Goal: Task Accomplishment & Management: Complete application form

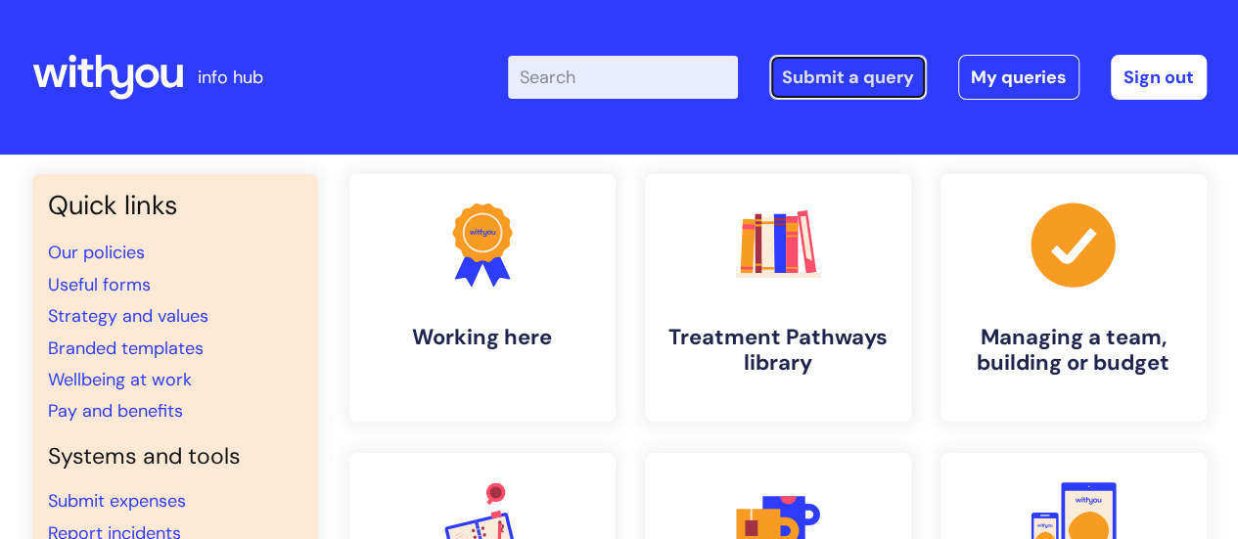
drag, startPoint x: 830, startPoint y: 75, endPoint x: 808, endPoint y: 99, distance: 31.9
click at [830, 75] on link "Submit a query" at bounding box center [848, 77] width 158 height 45
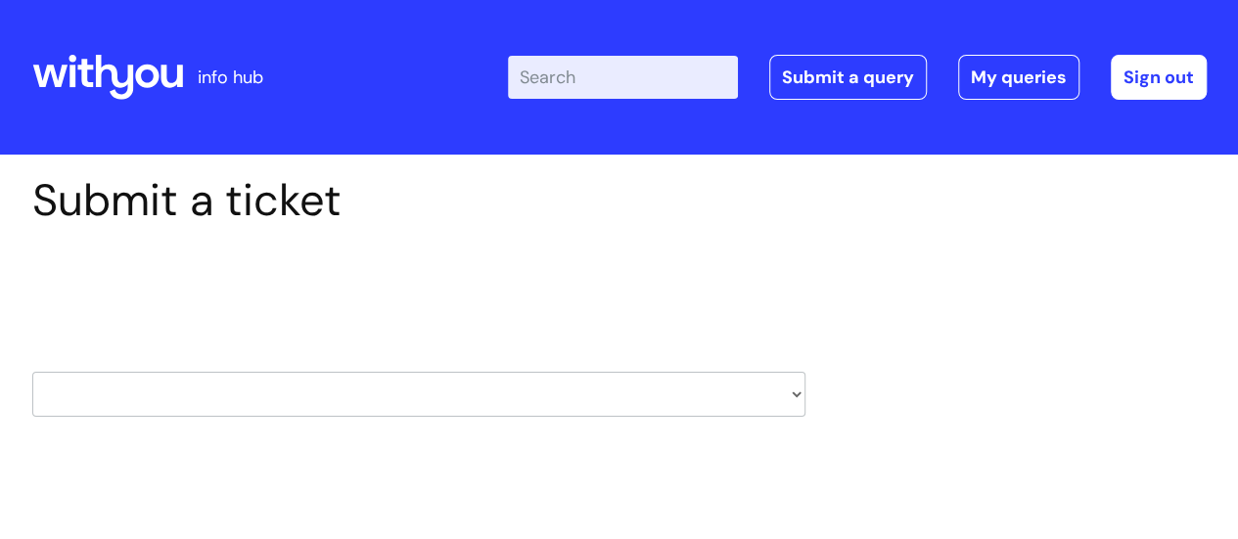
click at [539, 390] on select "HR / People IT and Support Clinical Drug Alerts Finance Accounts Data Support T…" at bounding box center [418, 394] width 773 height 45
select select "it_and_support"
click at [32, 372] on select "HR / People IT and Support Clinical Drug Alerts Finance Accounts Data Support T…" at bounding box center [418, 394] width 773 height 45
select select "80004286527"
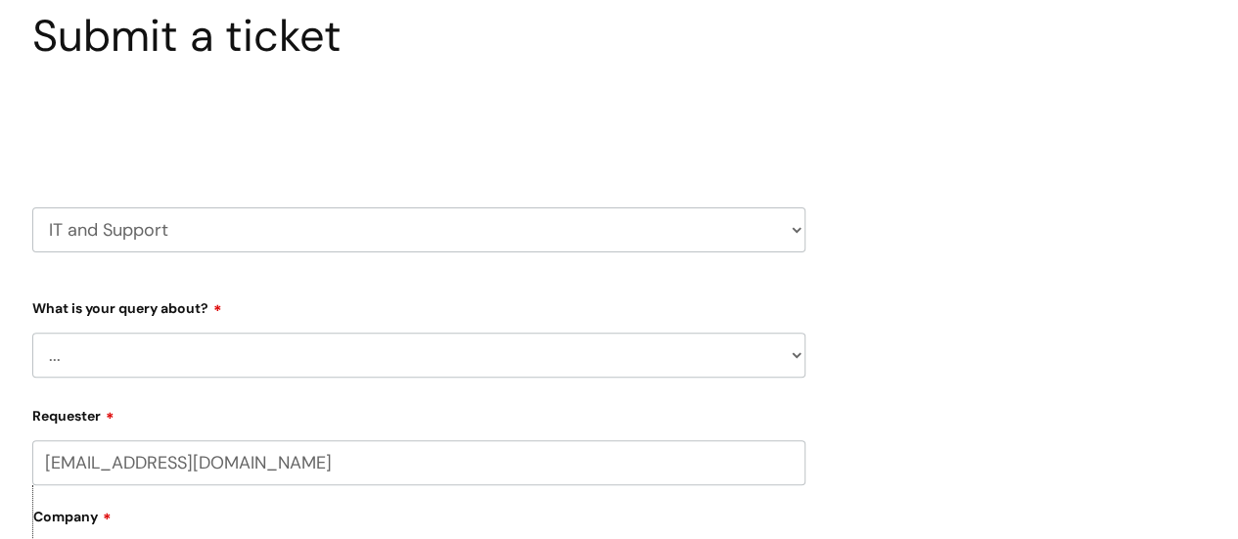
scroll to position [294, 0]
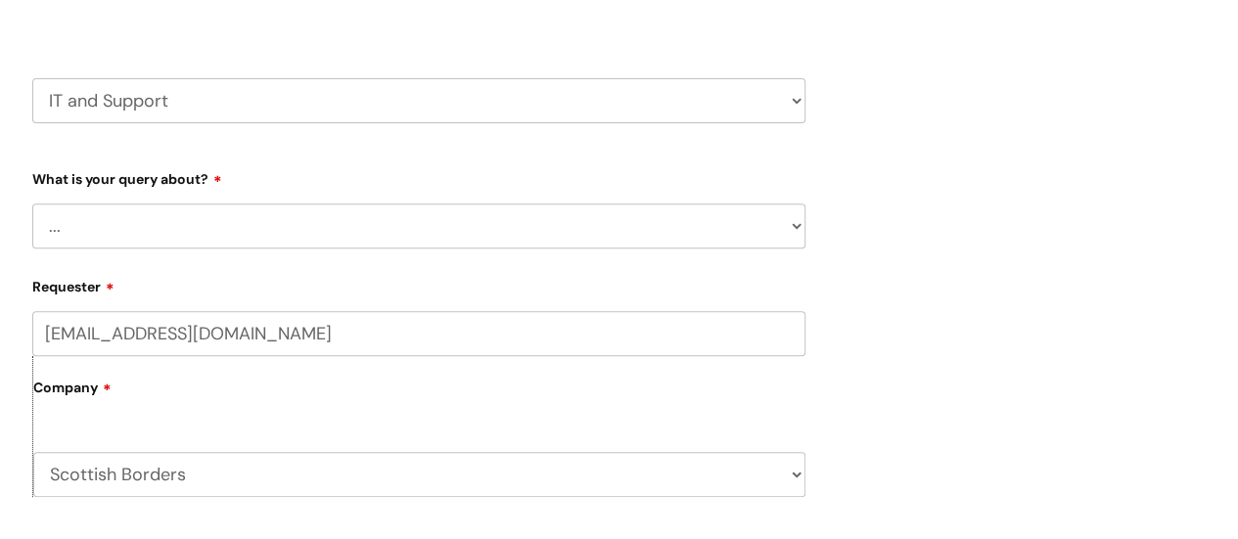
click at [552, 202] on div "What is your query about? ... Mobile Phone Reset & MFA Accounts, Starters and L…" at bounding box center [418, 205] width 773 height 86
drag, startPoint x: 534, startPoint y: 223, endPoint x: 526, endPoint y: 230, distance: 10.4
click at [534, 223] on select "... Mobile Phone Reset & MFA Accounts, Starters and Leavers IT Hardware issue I…" at bounding box center [418, 226] width 773 height 45
click at [751, 105] on select "HR / People IT and Support Clinical Drug Alerts Finance Accounts Data Support T…" at bounding box center [418, 100] width 773 height 45
click at [579, 108] on select "HR / People IT and Support Clinical Drug Alerts Finance Accounts Data Support T…" at bounding box center [418, 100] width 773 height 45
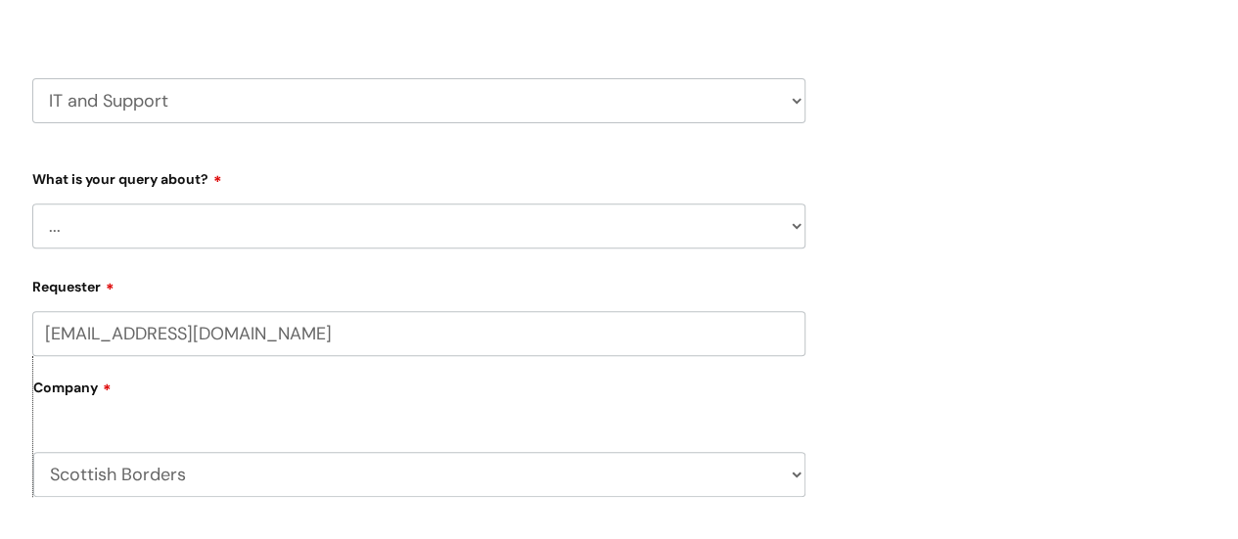
select select "data_support_team"
click at [32, 78] on select "HR / People IT and Support Clinical Drug Alerts Finance Accounts Data Support T…" at bounding box center [418, 100] width 773 height 45
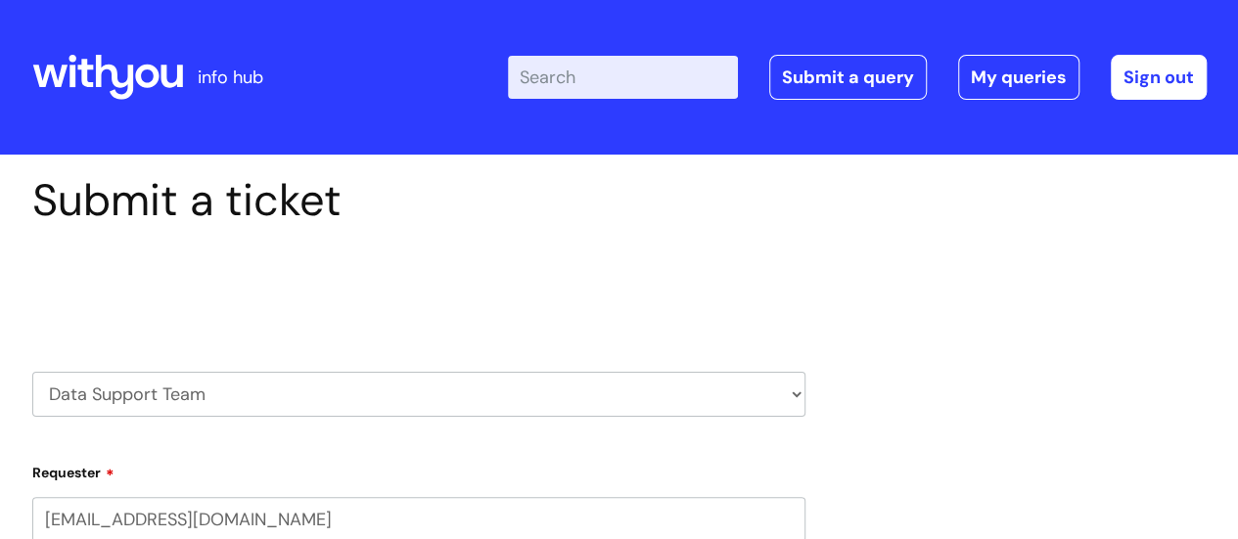
select select "80004286527"
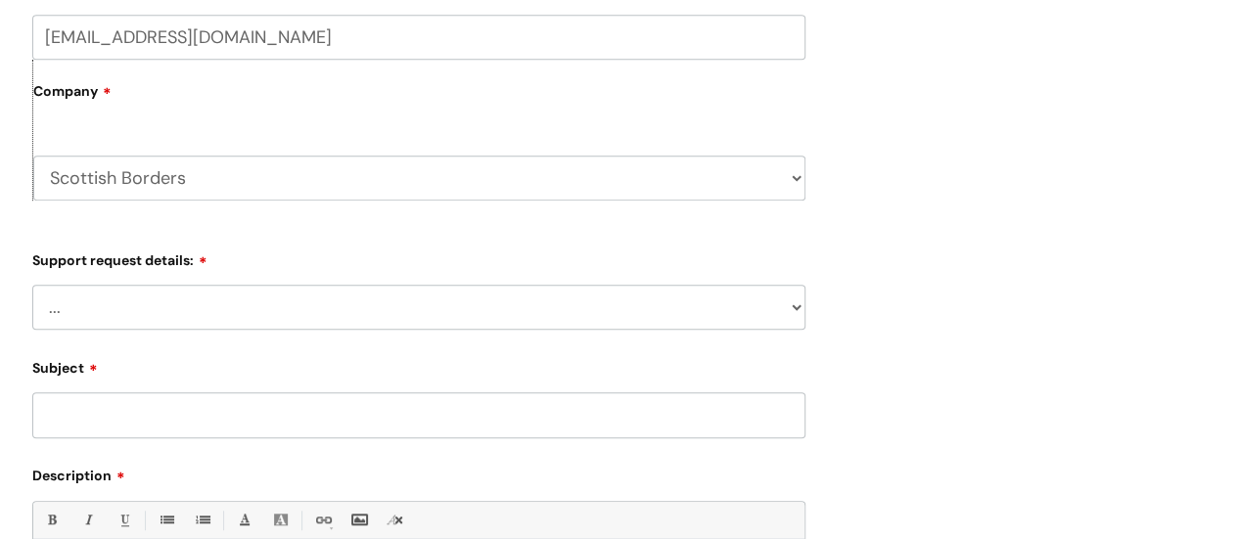
scroll to position [489, 0]
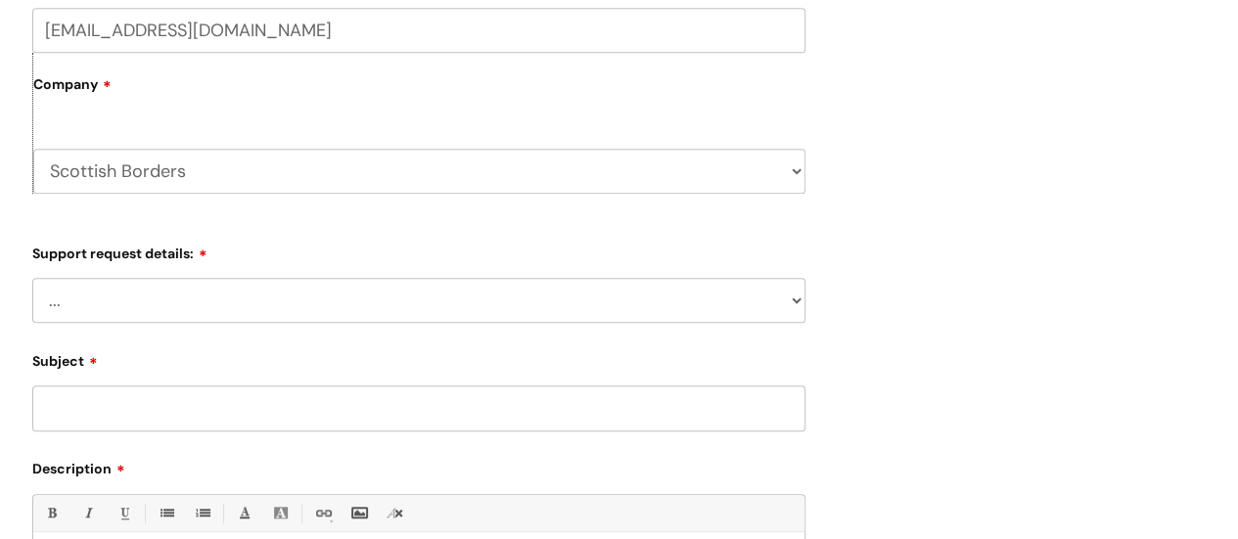
click at [416, 298] on select "... My enquiry relates to Nebula My enquiry relates to Halo My enquiry relates …" at bounding box center [418, 300] width 773 height 45
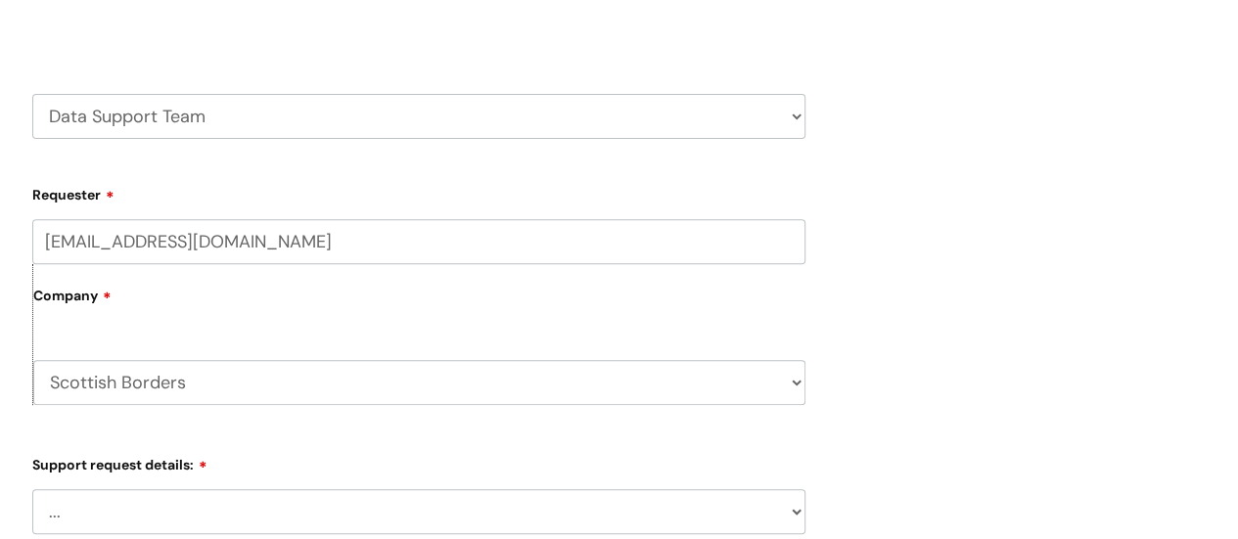
scroll to position [294, 0]
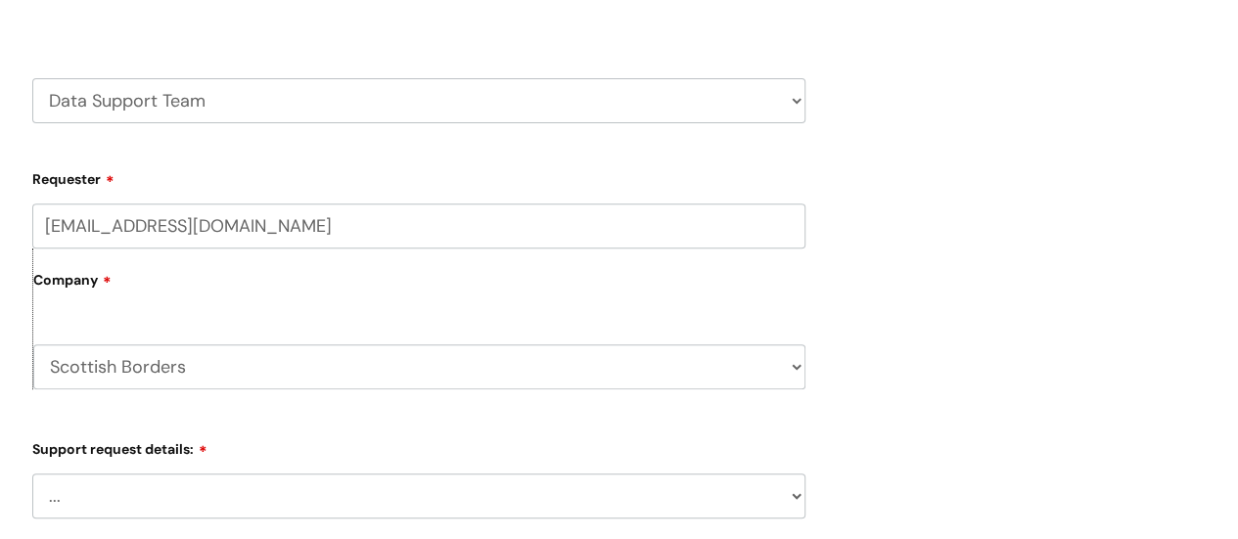
click at [535, 103] on select "HR / People IT and Support Clinical Drug Alerts Finance Accounts Data Support T…" at bounding box center [418, 100] width 773 height 45
select select "internal_communications"
click at [32, 78] on select "HR / People IT and Support Clinical Drug Alerts Finance Accounts Data Support T…" at bounding box center [418, 100] width 773 height 45
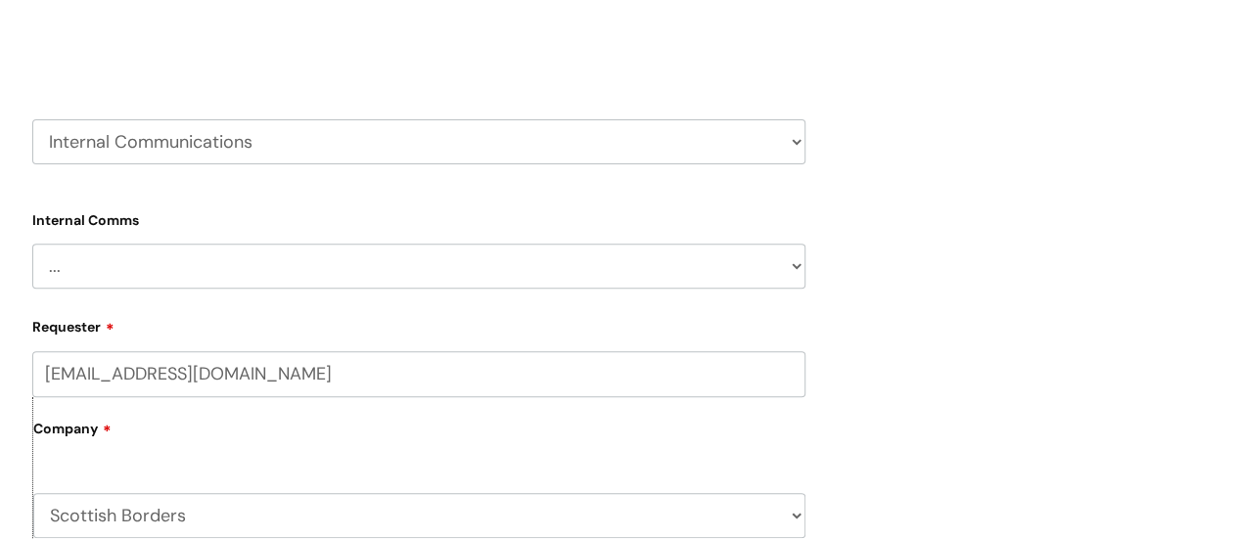
scroll to position [294, 0]
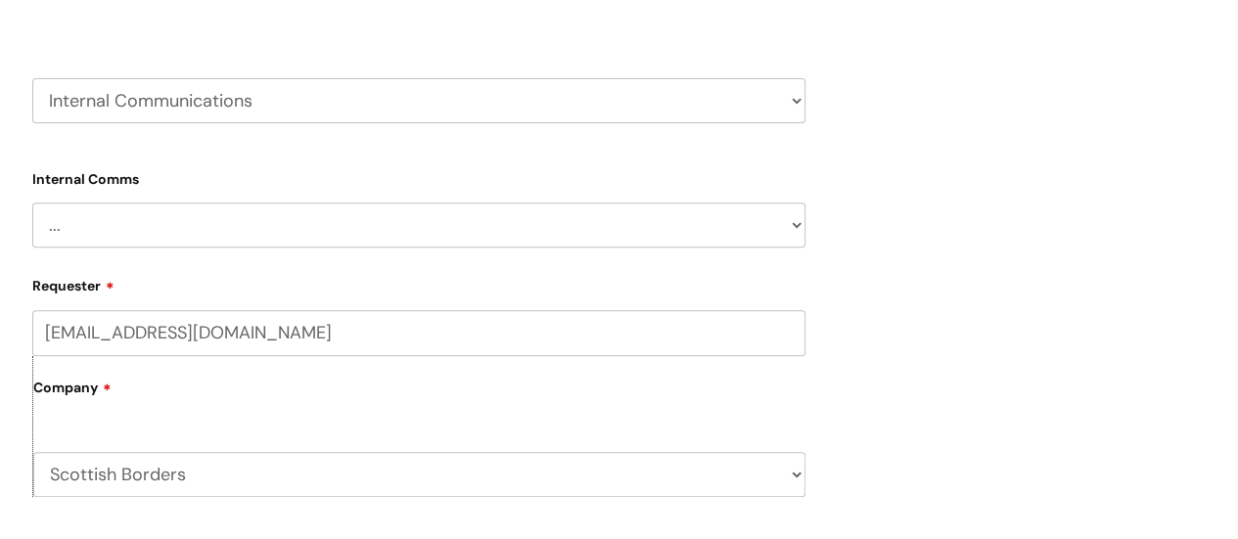
click at [405, 215] on select "... Internal Communication Staff and Volunteer awards Info hub WithYou Weekly e…" at bounding box center [418, 225] width 773 height 45
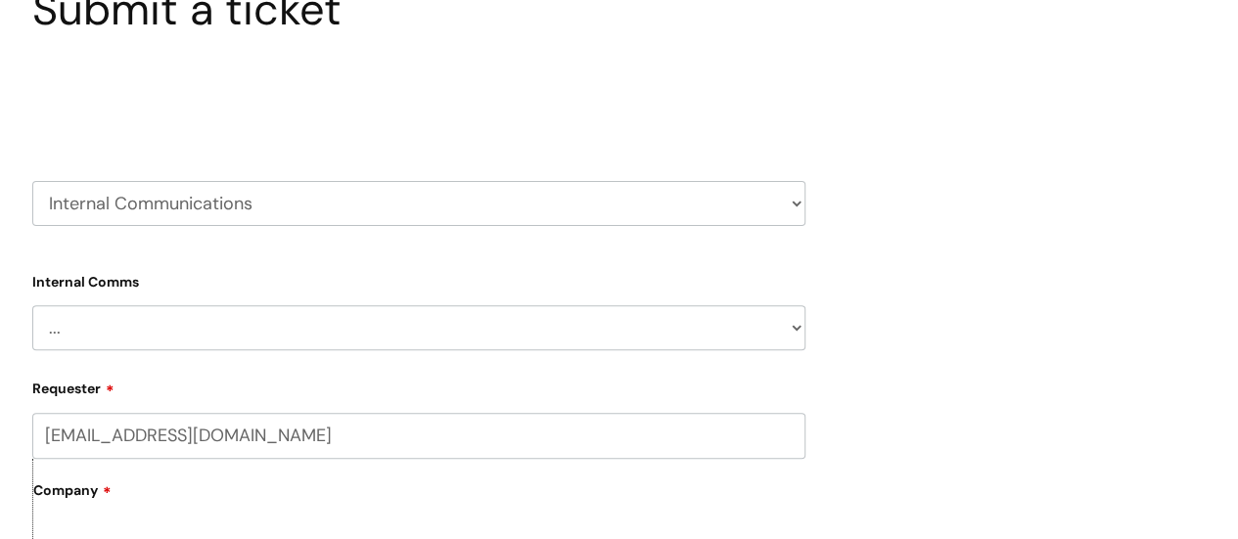
scroll to position [196, 0]
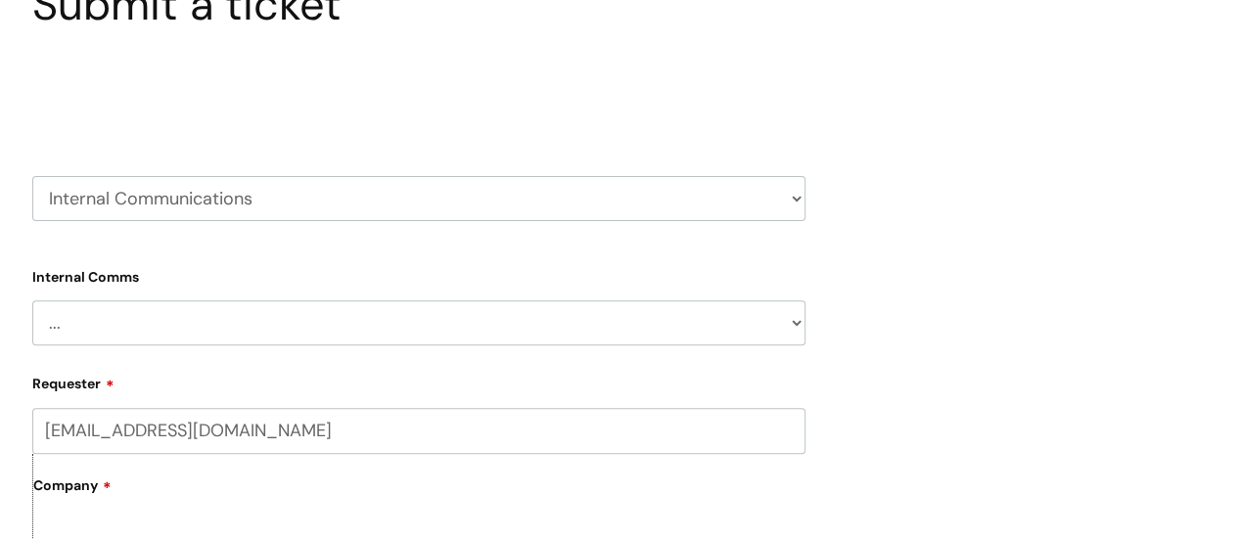
click at [448, 203] on select "HR / People IT and Support Clinical Drug Alerts Finance Accounts Data Support T…" at bounding box center [418, 198] width 773 height 45
select select "it_and_support"
click at [32, 176] on select "HR / People IT and Support Clinical Drug Alerts Finance Accounts Data Support T…" at bounding box center [418, 198] width 773 height 45
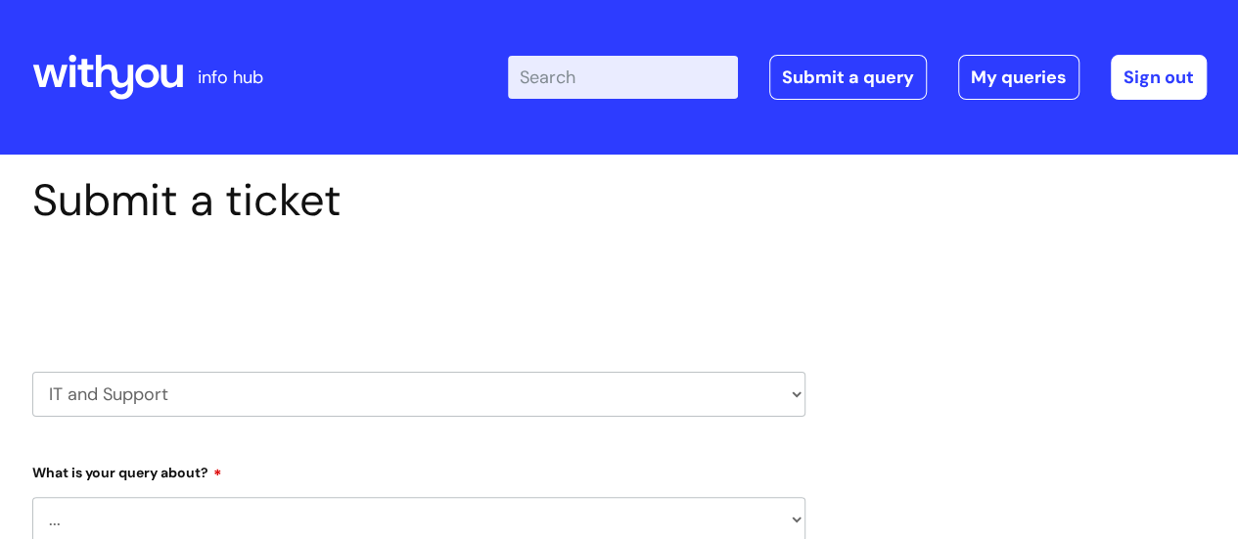
select select "80004286527"
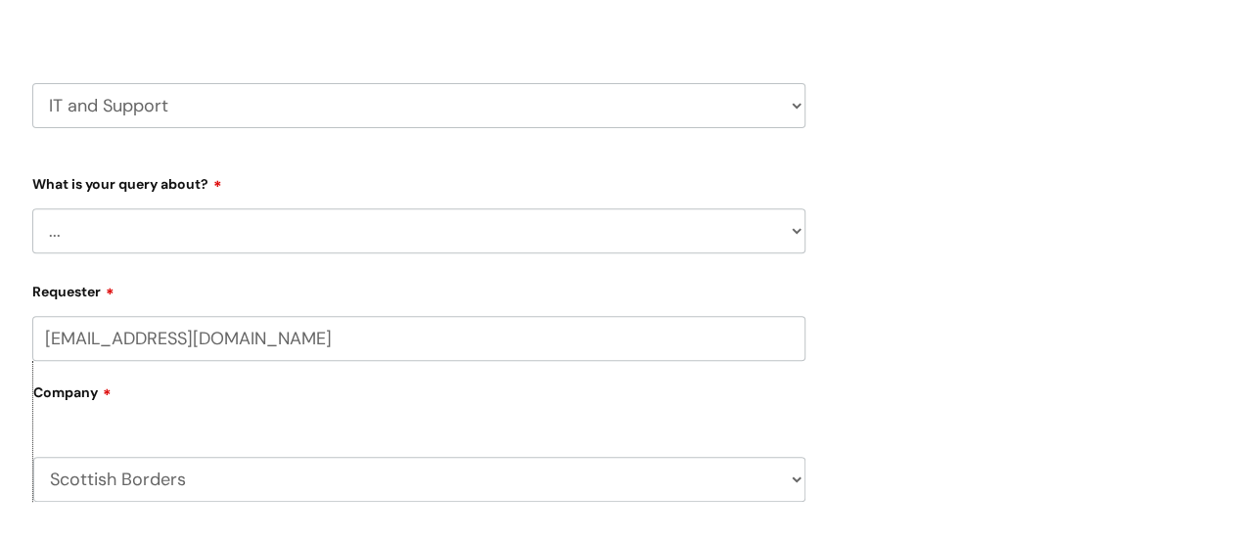
scroll to position [294, 0]
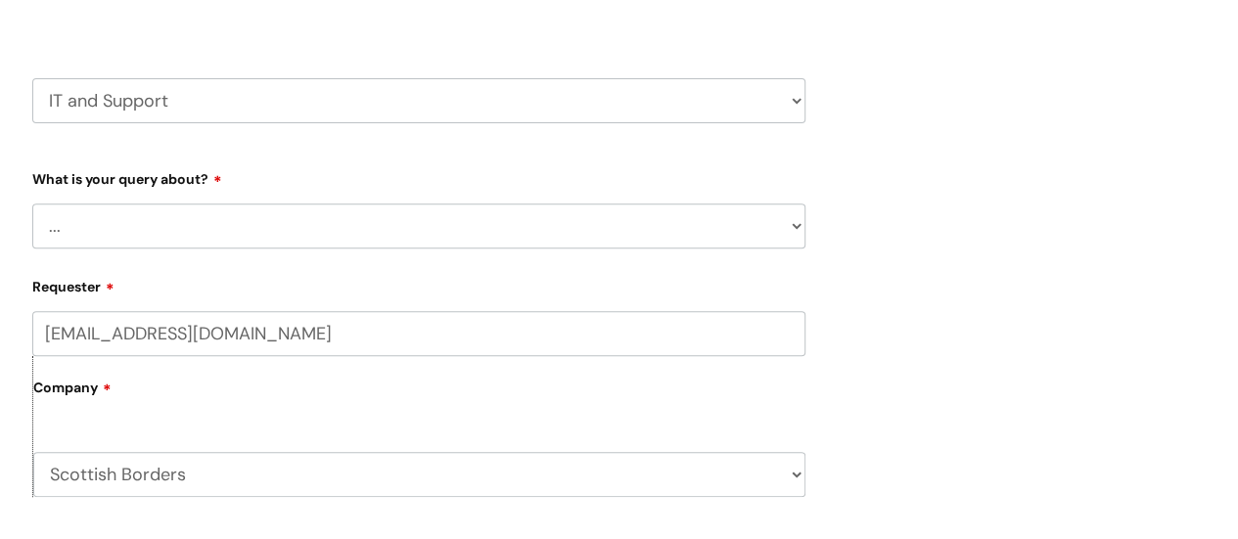
click at [296, 218] on select "... Mobile Phone Reset & MFA Accounts, Starters and Leavers IT Hardware issue I…" at bounding box center [418, 226] width 773 height 45
select select "Accounts, Starters and Leavers"
click at [32, 204] on select "... Mobile Phone Reset & MFA Accounts, Starters and Leavers IT Hardware issue I…" at bounding box center [418, 226] width 773 height 45
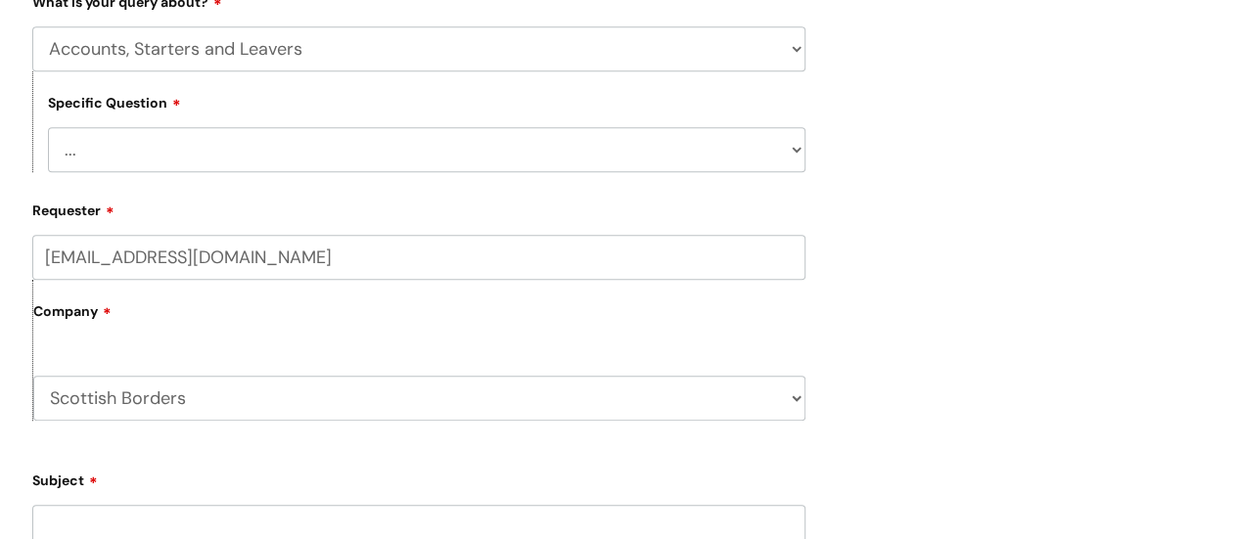
scroll to position [489, 0]
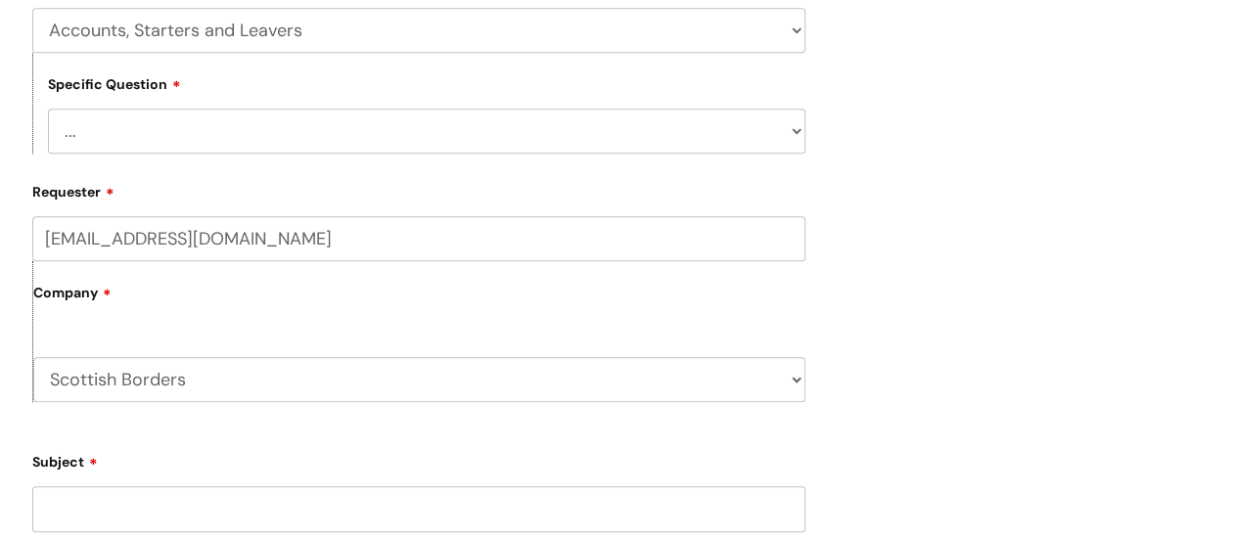
click at [308, 131] on select "... I have a new starter I have a leaver I need to make a change to an account …" at bounding box center [426, 131] width 757 height 45
select select "I have a question about a leaver"
click at [48, 110] on select "... I have a new starter I have a leaver I need to make a change to an account …" at bounding box center [426, 131] width 757 height 45
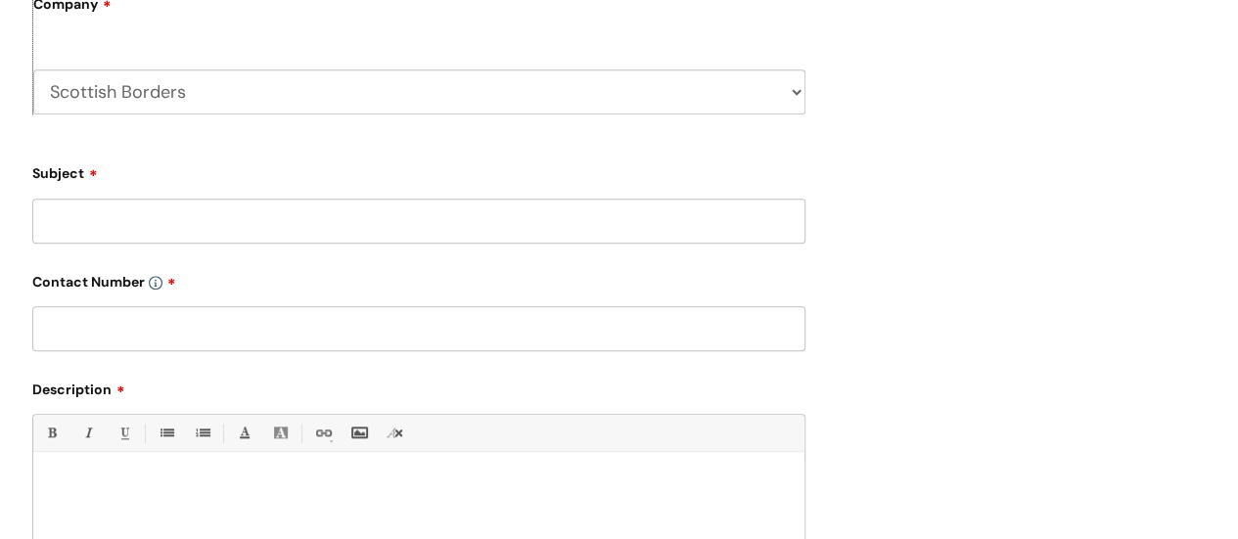
scroll to position [881, 0]
click at [308, 223] on input "Subject" at bounding box center [418, 219] width 773 height 45
type input "Leaver request"
click at [215, 341] on input "text" at bounding box center [418, 326] width 773 height 45
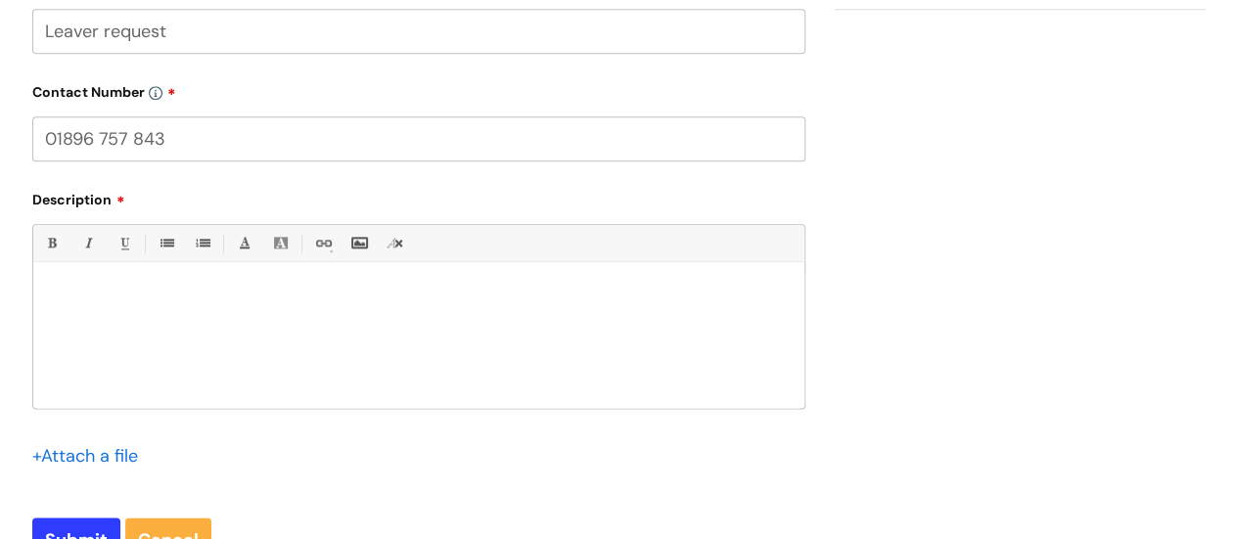
scroll to position [1076, 0]
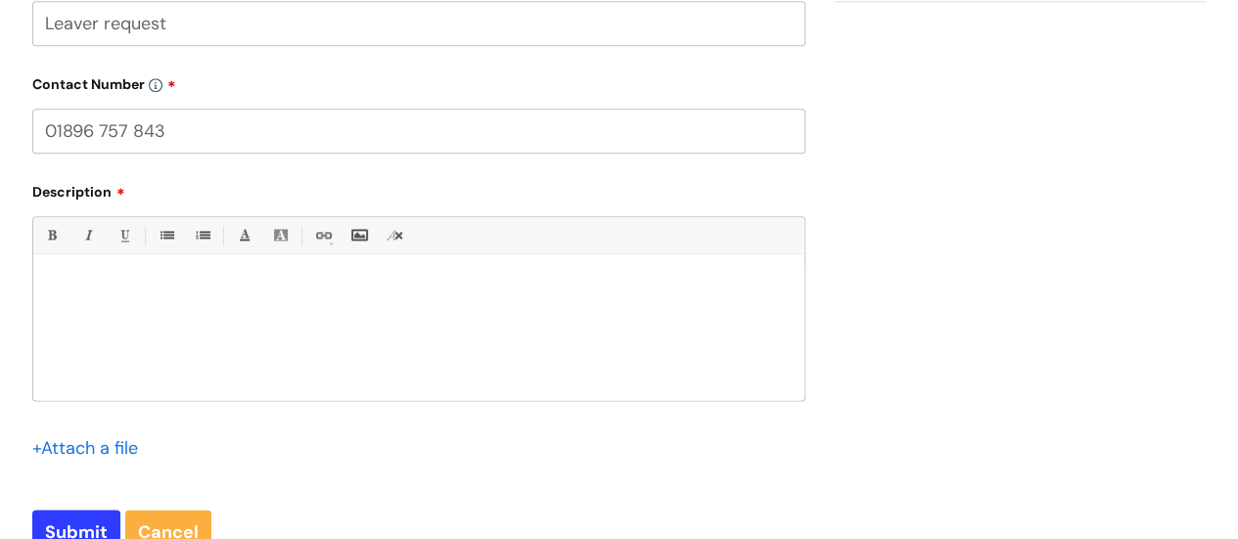
type input "01896 757 843"
click at [266, 297] on p at bounding box center [419, 289] width 742 height 18
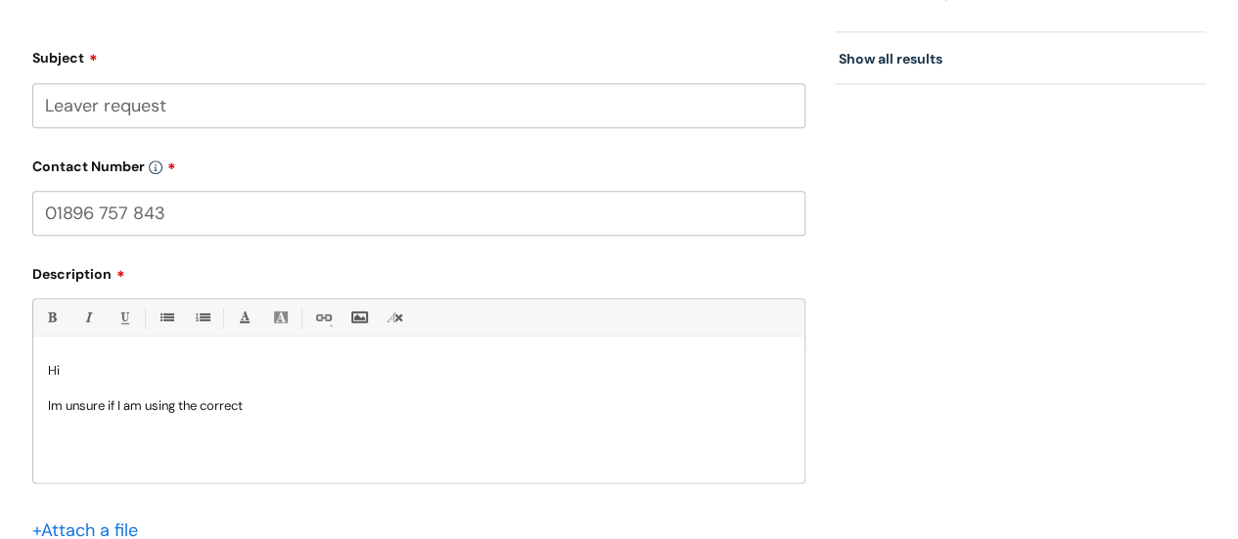
scroll to position [1174, 0]
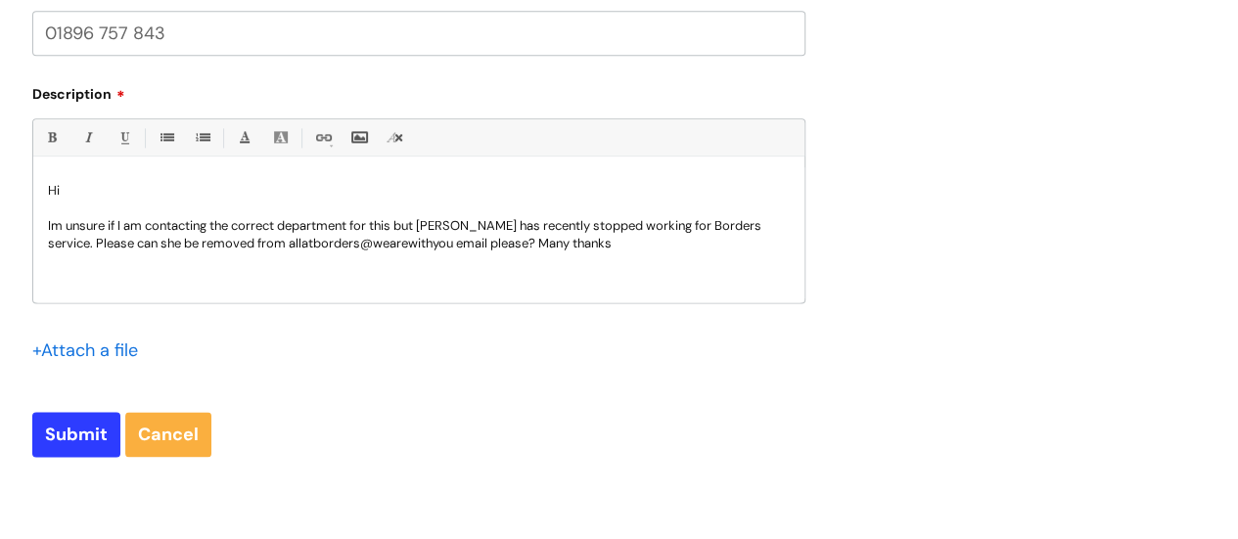
click at [86, 250] on p "Im unsure if I am contacting the correct department for this but Yvonne Russel …" at bounding box center [419, 234] width 742 height 35
click at [98, 259] on p "Im unsure if I am contacting the correct department for this but Yvonne Russel …" at bounding box center [419, 243] width 742 height 53
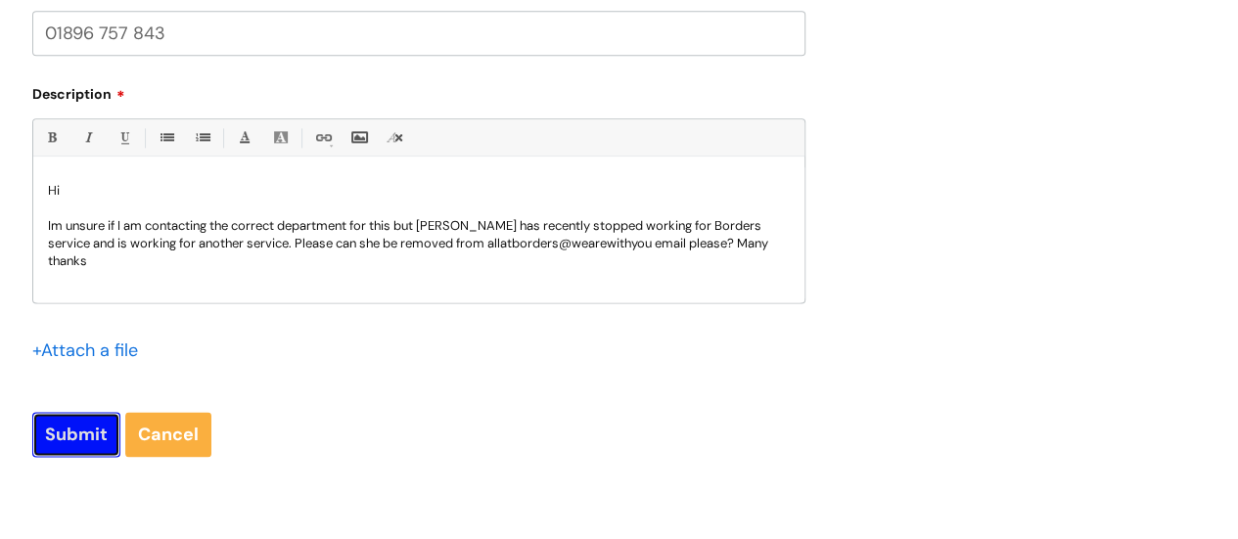
click at [70, 439] on input "Submit" at bounding box center [76, 434] width 88 height 45
click at [83, 424] on input "Submit" at bounding box center [76, 434] width 88 height 45
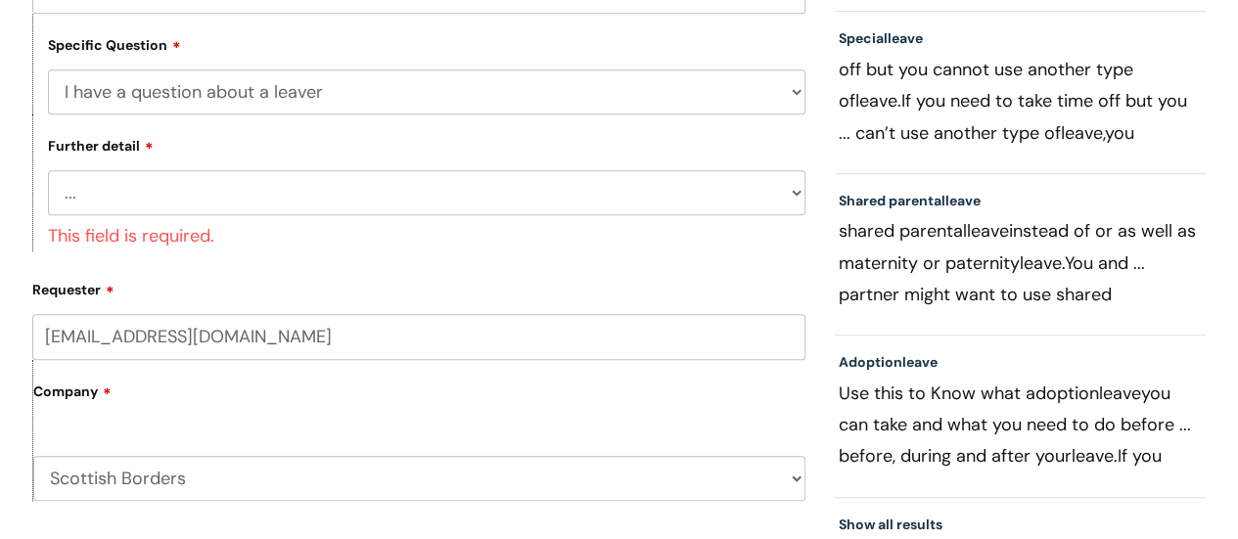
scroll to position [525, 0]
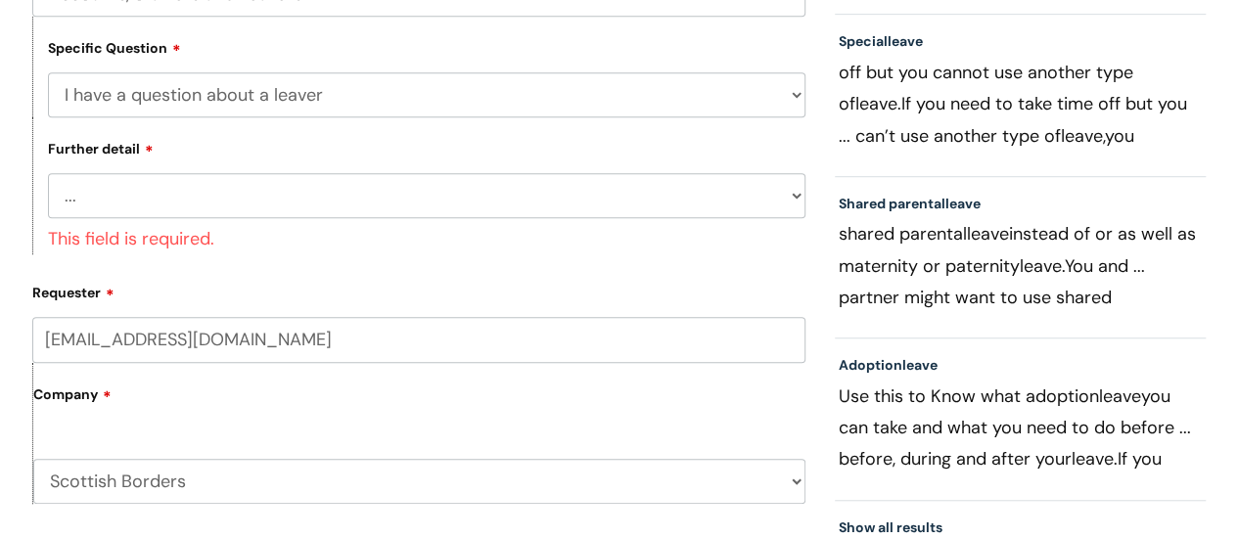
click at [249, 217] on select "... Where do I find a closure form What shall I do with their equipment" at bounding box center [426, 195] width 757 height 45
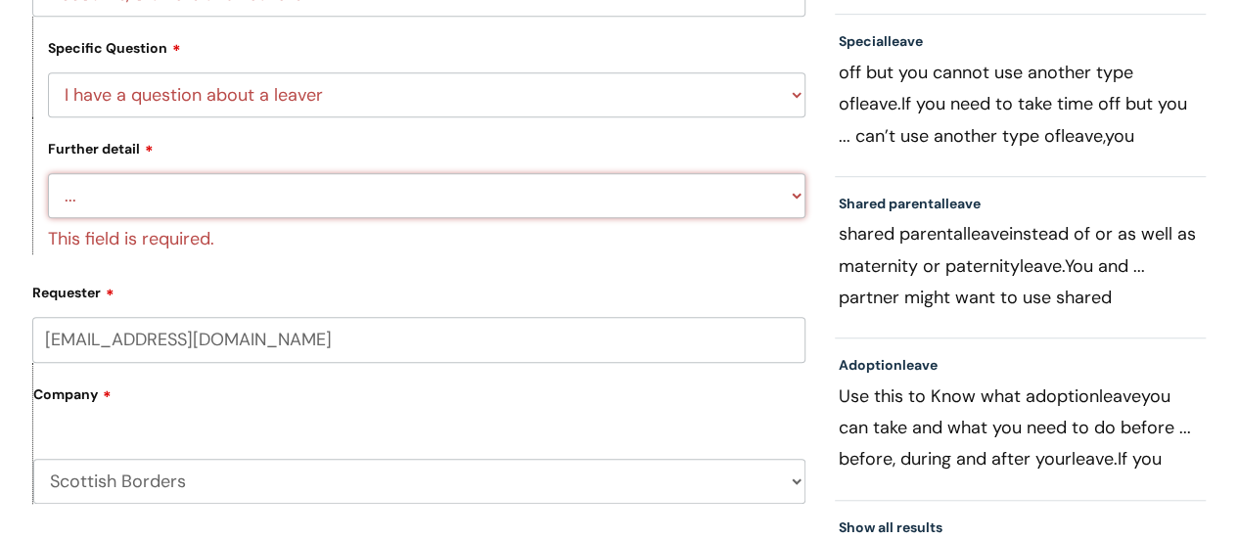
select select "What shall I do with their equipment"
click at [48, 174] on select "... Where do I find a closure form What shall I do with their equipment" at bounding box center [426, 195] width 757 height 45
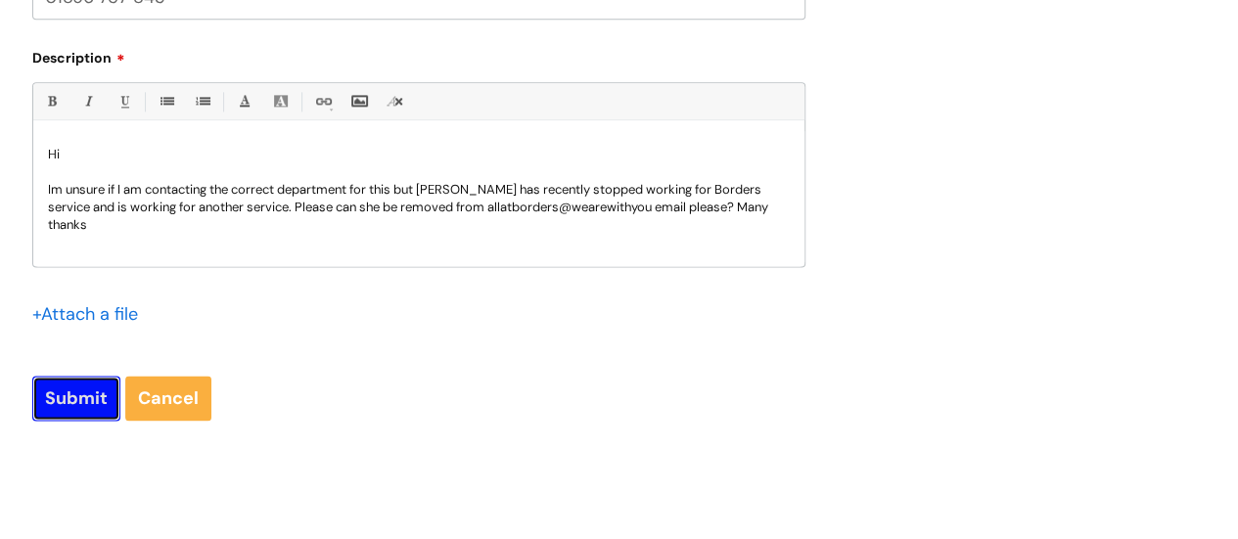
scroll to position [1174, 0]
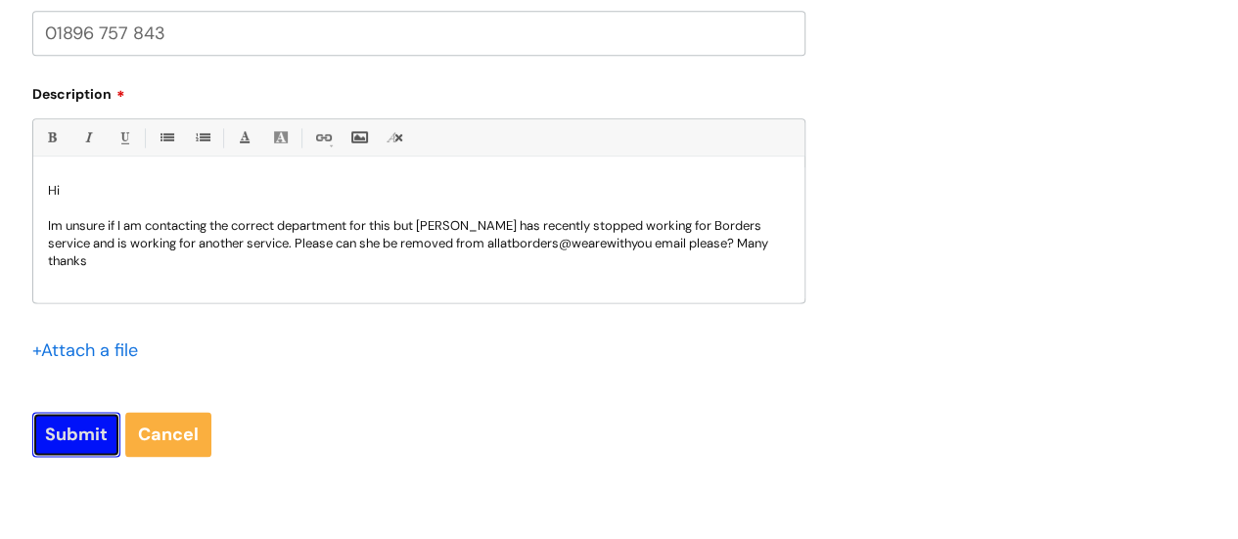
click at [74, 421] on input "Submit" at bounding box center [76, 434] width 88 height 45
type input "Please Wait..."
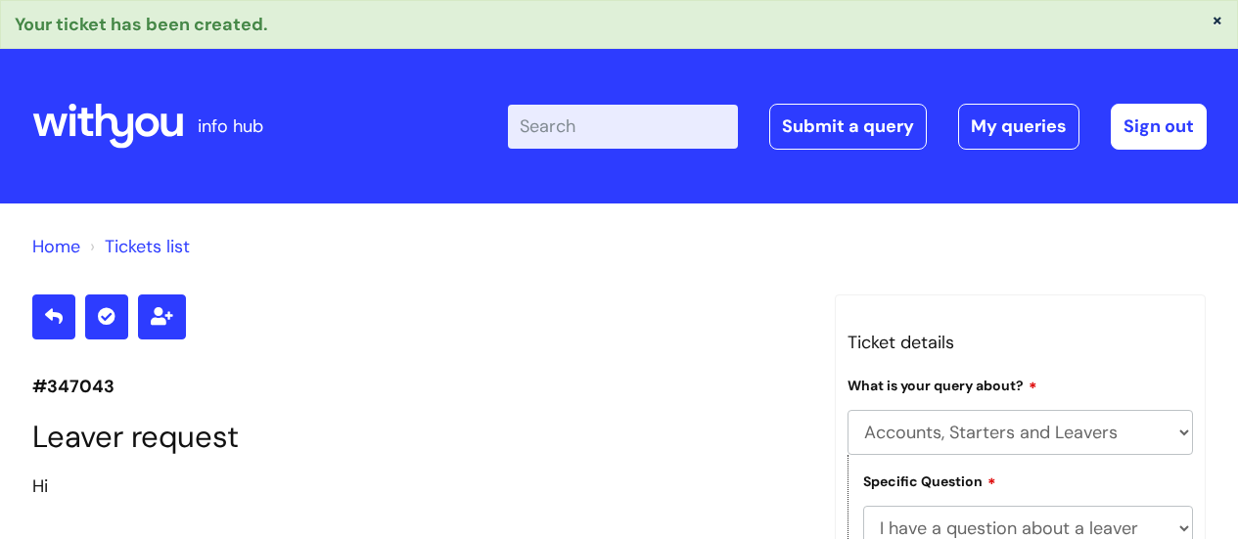
select select "Accounts, Starters and Leavers"
select select "I have a question about a leaver"
select select "What shall I do with their equipment"
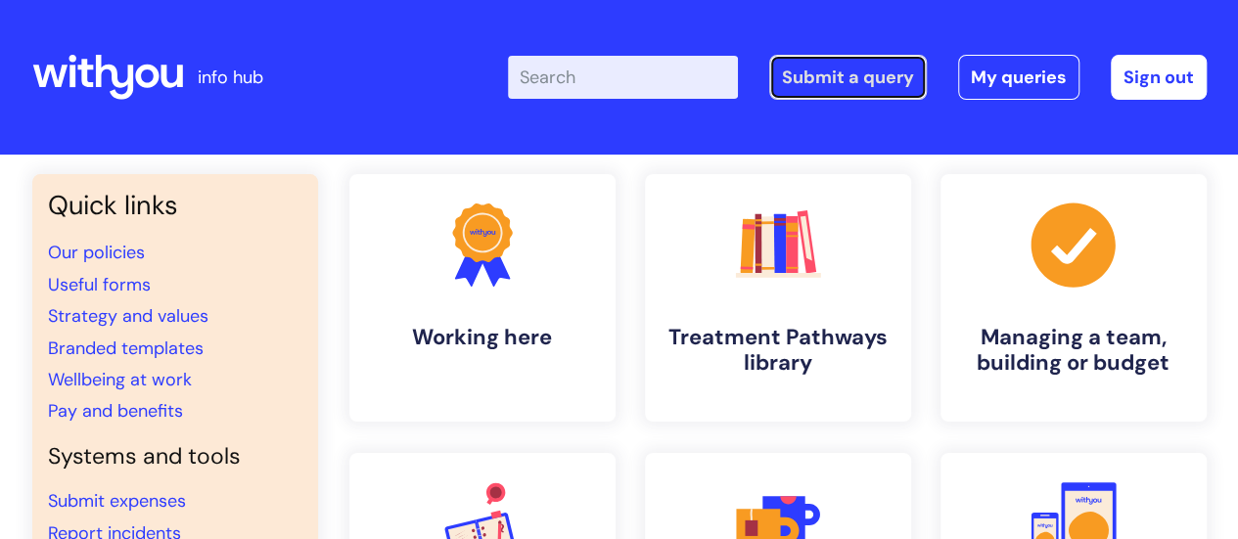
click at [857, 88] on link "Submit a query" at bounding box center [848, 77] width 158 height 45
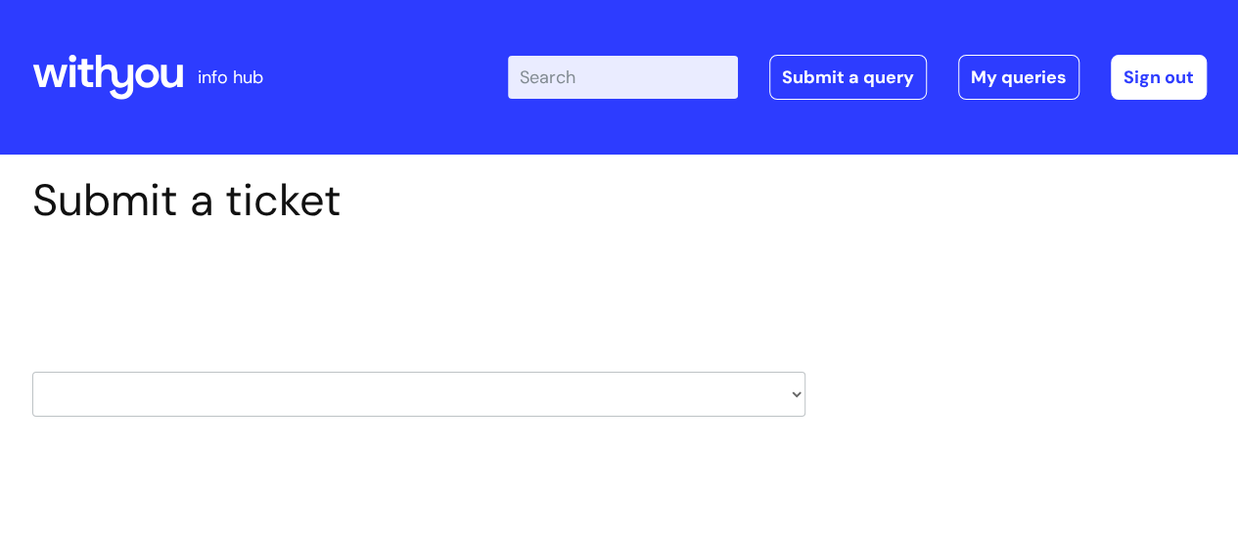
click at [367, 386] on select "HR / People IT and Support Clinical Drug Alerts Finance Accounts Data Support T…" at bounding box center [418, 394] width 773 height 45
select select "payroll"
click at [32, 372] on select "HR / People IT and Support Clinical Drug Alerts Finance Accounts Data Support T…" at bounding box center [418, 394] width 773 height 45
select select "80004286527"
click at [482, 299] on h2 "Select issue type" at bounding box center [418, 290] width 773 height 36
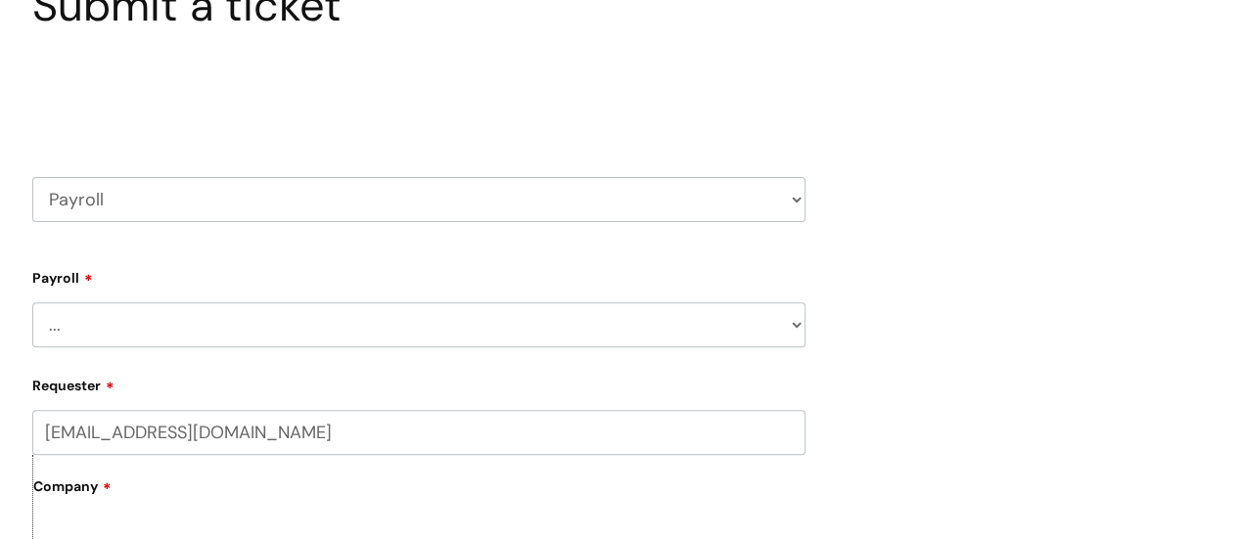
scroll to position [196, 0]
click at [368, 326] on select "... New Hires bank details/starter checklist forms Payroll queries Receiving in…" at bounding box center [418, 323] width 773 height 45
drag, startPoint x: 557, startPoint y: 191, endPoint x: 545, endPoint y: 204, distance: 18.0
click at [557, 191] on select "HR / People IT and Support Clinical Drug Alerts Finance Accounts Data Support T…" at bounding box center [418, 198] width 773 height 45
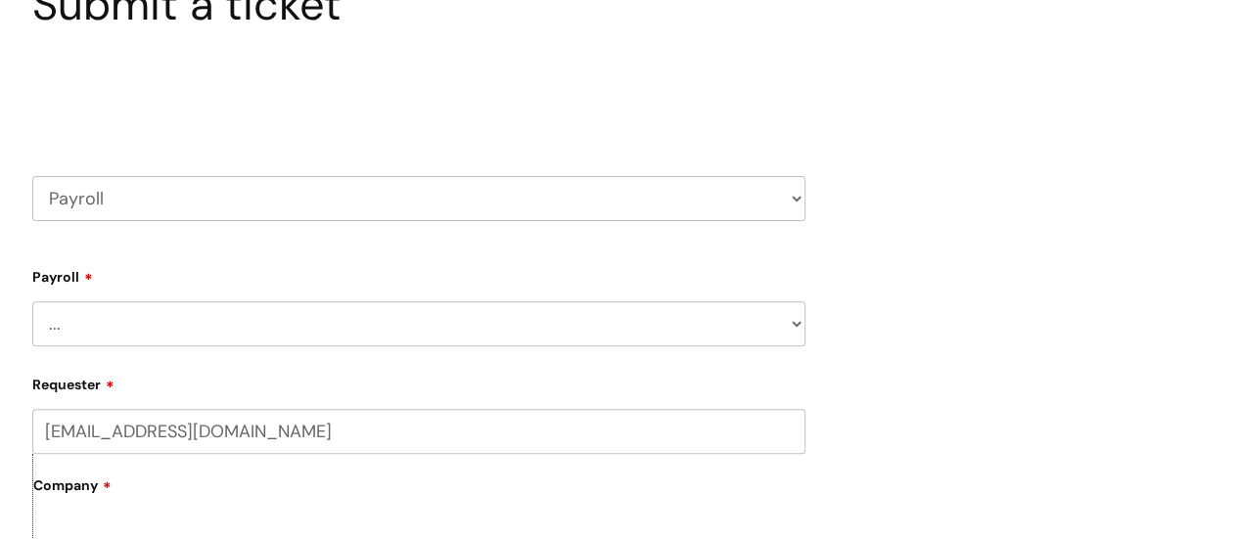
select select "hr_/_people"
click at [32, 176] on select "HR / People IT and Support Clinical Drug Alerts Finance Accounts Data Support T…" at bounding box center [418, 198] width 773 height 45
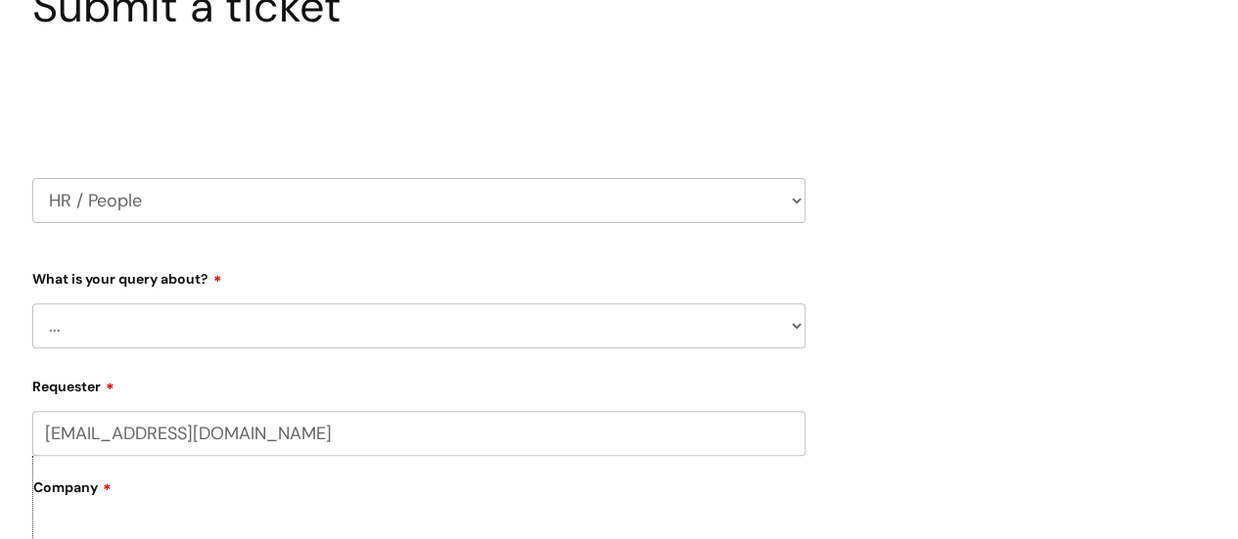
scroll to position [196, 0]
click at [583, 334] on select "... Absence Query Holiday Query Employee change request General HR Query iTrent…" at bounding box center [418, 323] width 773 height 45
select select "Absence Query"
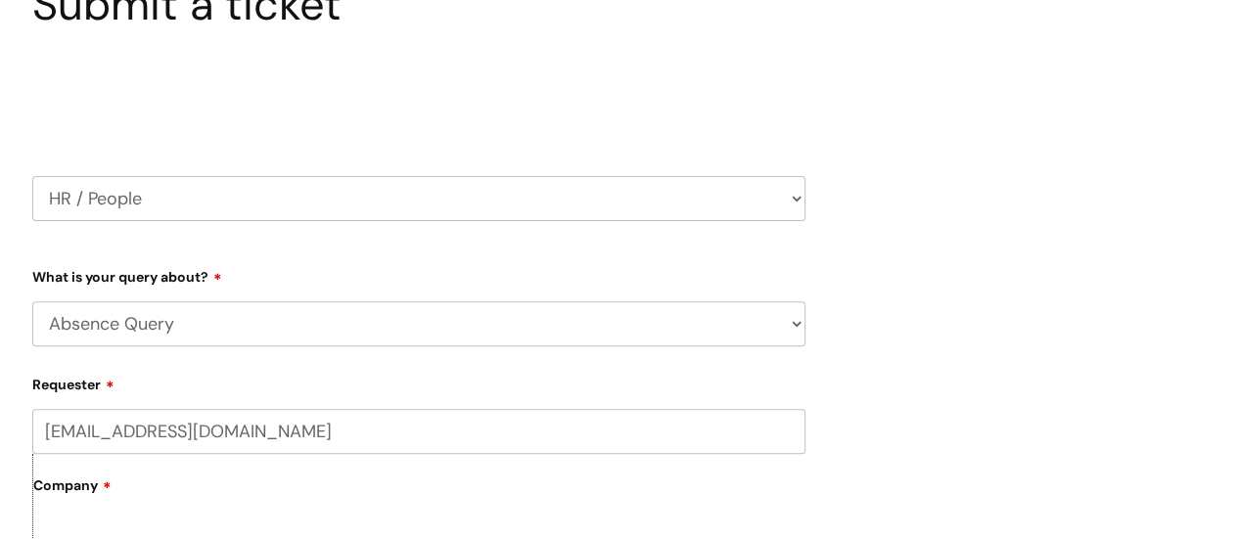
click at [32, 301] on select "... Absence Query Holiday Query Employee change request General HR Query iTrent…" at bounding box center [418, 323] width 773 height 45
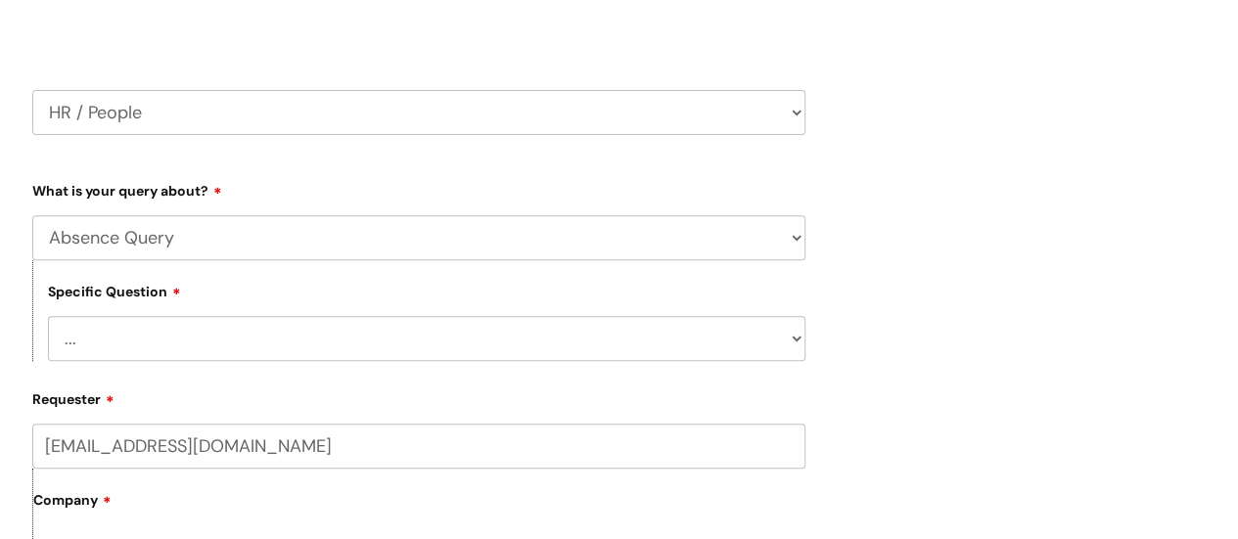
scroll to position [489, 0]
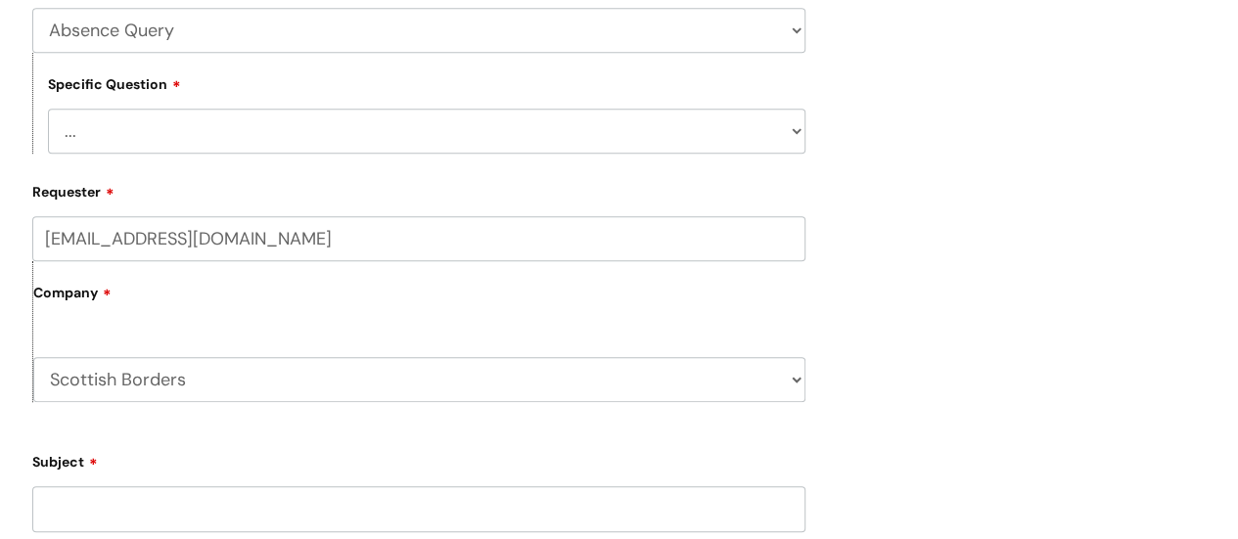
click at [315, 134] on select "... Bank holiday query Holiday query Maternity Other absence query Paternity Sh…" at bounding box center [426, 131] width 757 height 45
select select "Sickness query"
click at [48, 110] on select "... Bank holiday query Holiday query Maternity Other absence query Paternity Sh…" at bounding box center [426, 131] width 757 height 45
click at [870, 330] on div "Submit a ticket Select issue type HR / People IT and Support Clinical Drug Aler…" at bounding box center [619, 325] width 1203 height 1280
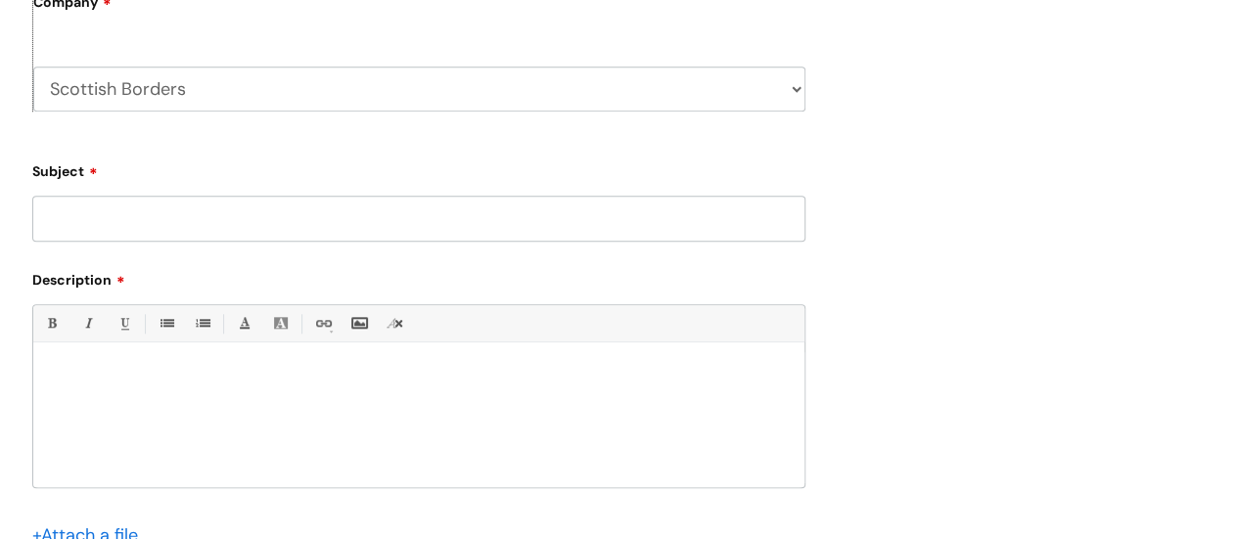
scroll to position [783, 0]
click at [233, 224] on input "Subject" at bounding box center [418, 215] width 773 height 45
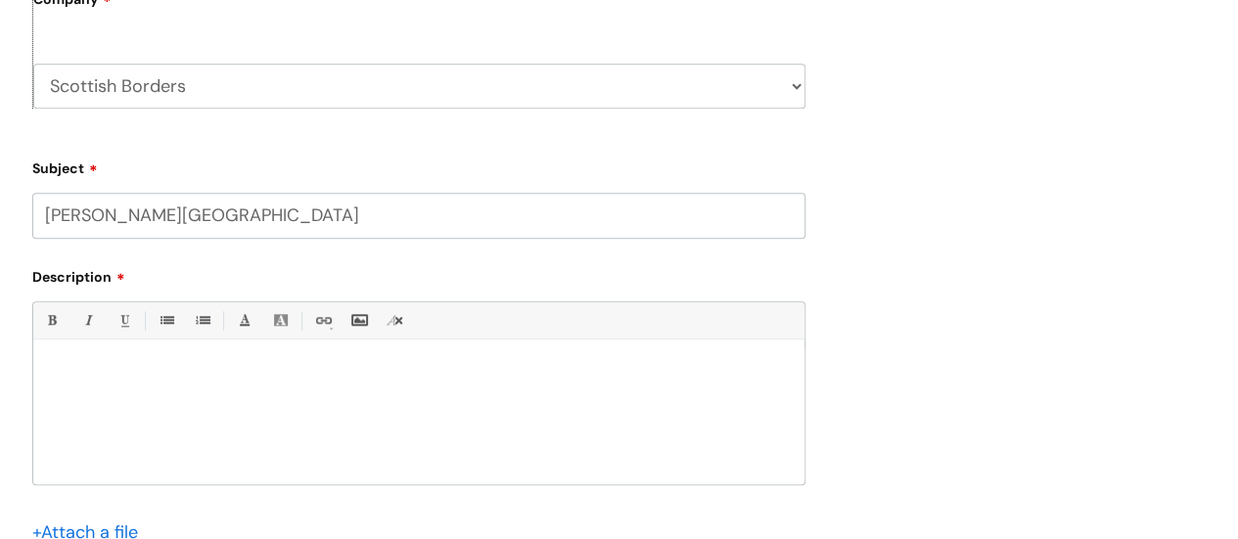
type input "[PERSON_NAME][GEOGRAPHIC_DATA]"
click at [219, 379] on p at bounding box center [419, 373] width 742 height 18
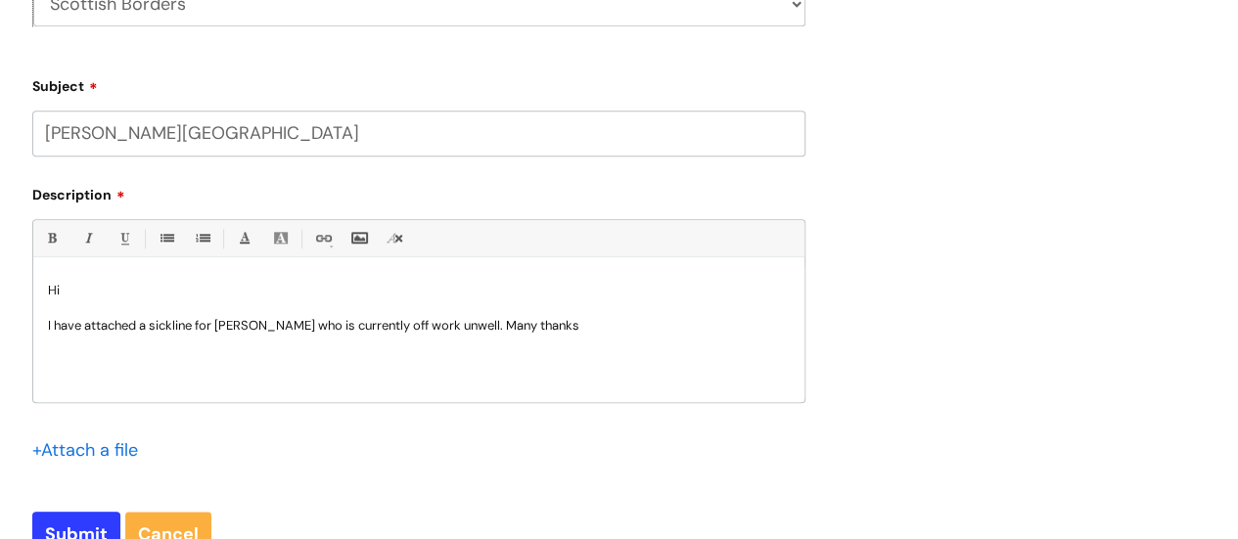
scroll to position [978, 0]
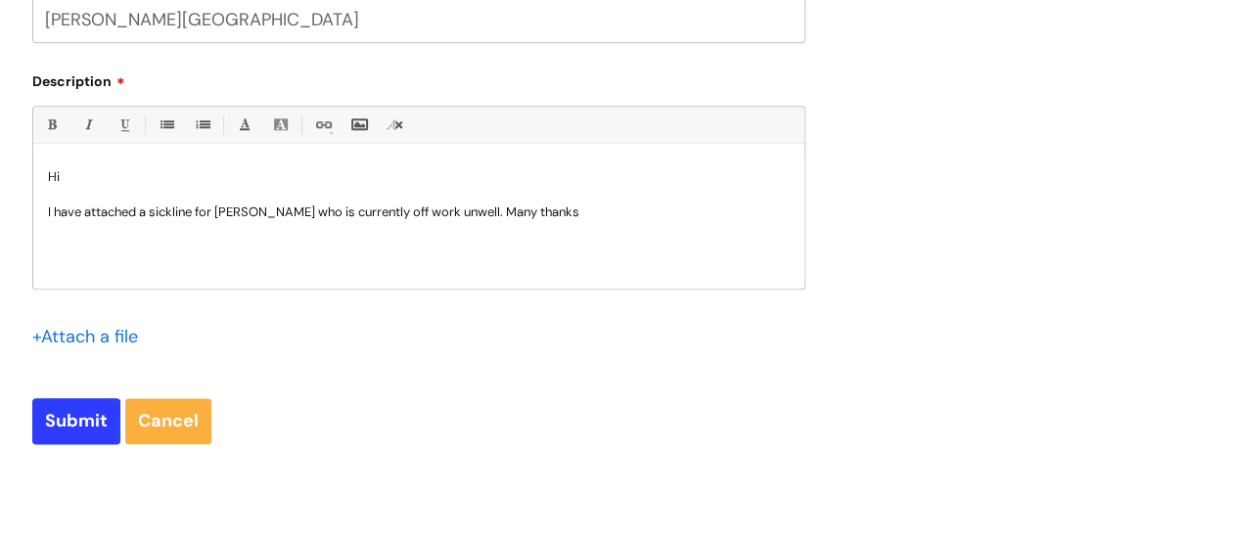
click at [77, 333] on input "file" at bounding box center [81, 336] width 98 height 24
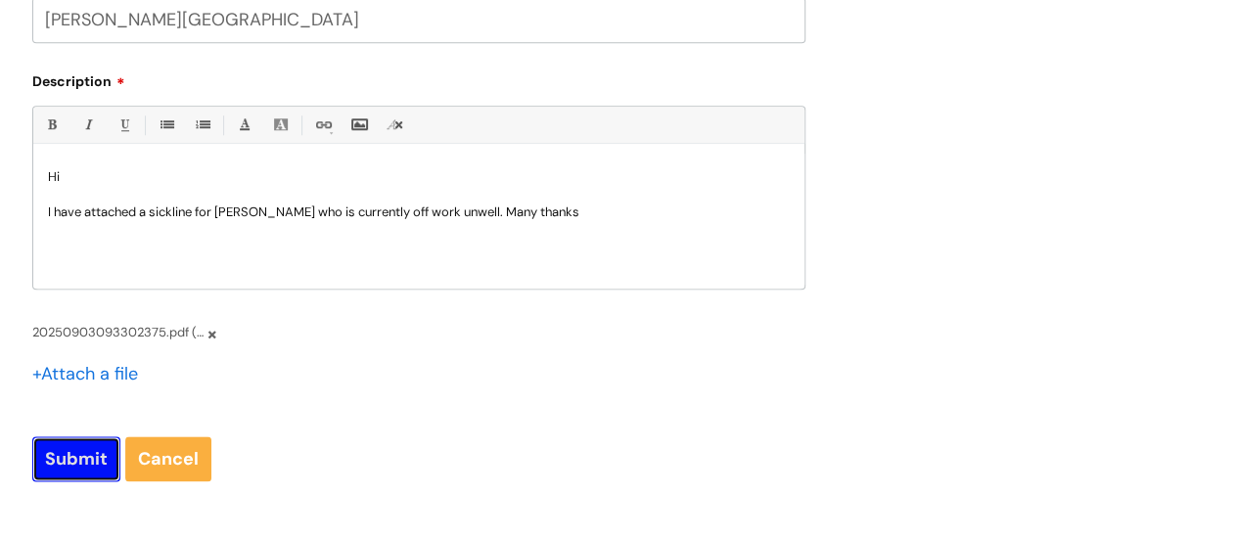
click at [73, 461] on input "Submit" at bounding box center [76, 458] width 88 height 45
type input "Please Wait..."
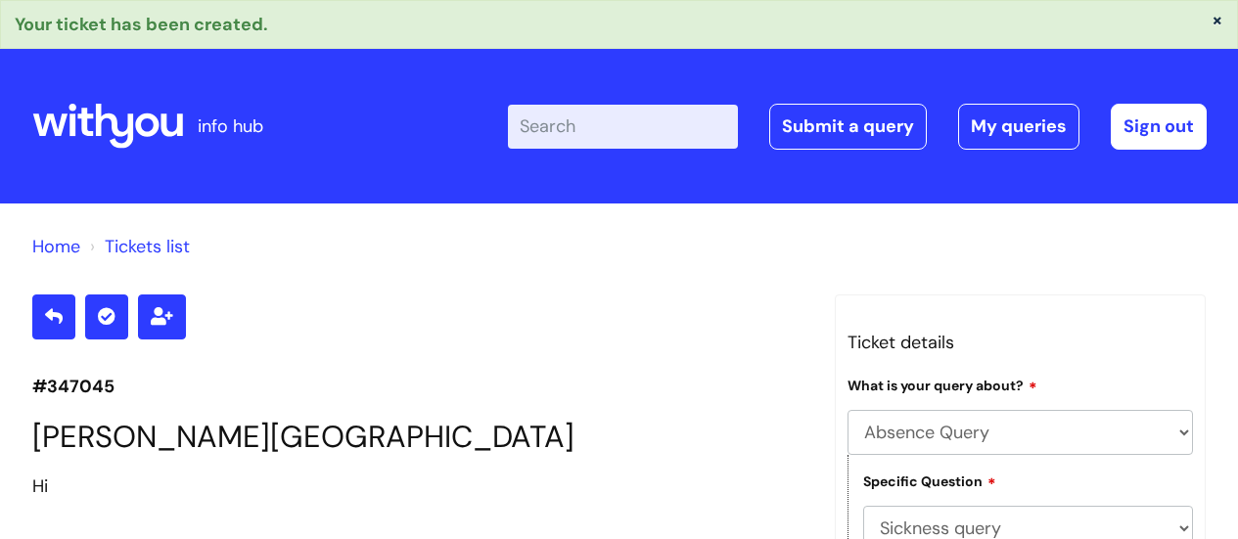
select select "Absence Query"
select select "Sickness query"
